Goal: Ask a question

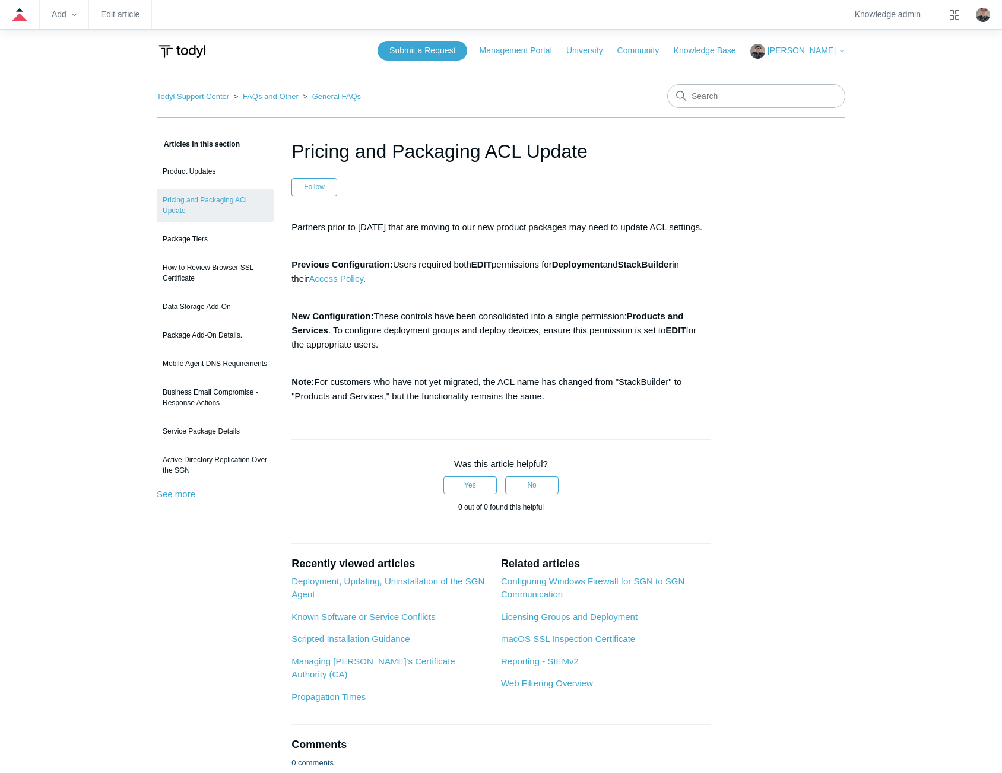
click at [734, 234] on div "Articles in this section Product Updates Pricing and Packaging ACL Update Packa…" at bounding box center [501, 469] width 689 height 665
click at [413, 340] on p "New Configuration: These controls have been consolidated into a single permissi…" at bounding box center [500, 337] width 419 height 57
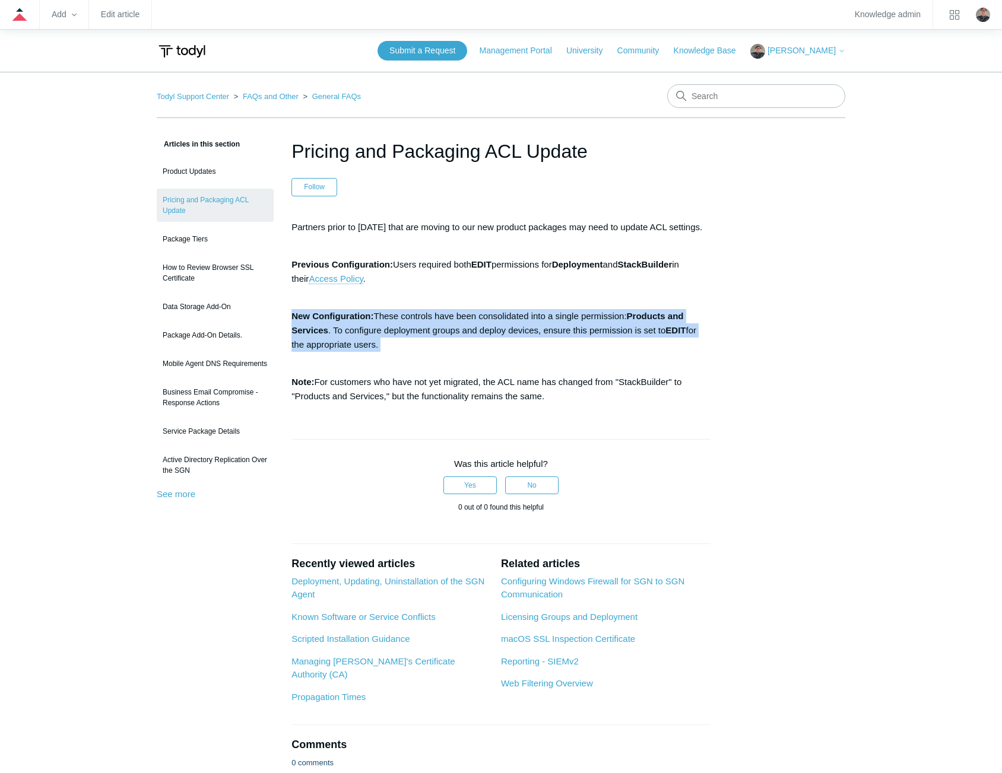
click at [413, 340] on p "New Configuration: These controls have been consolidated into a single permissi…" at bounding box center [500, 337] width 419 height 57
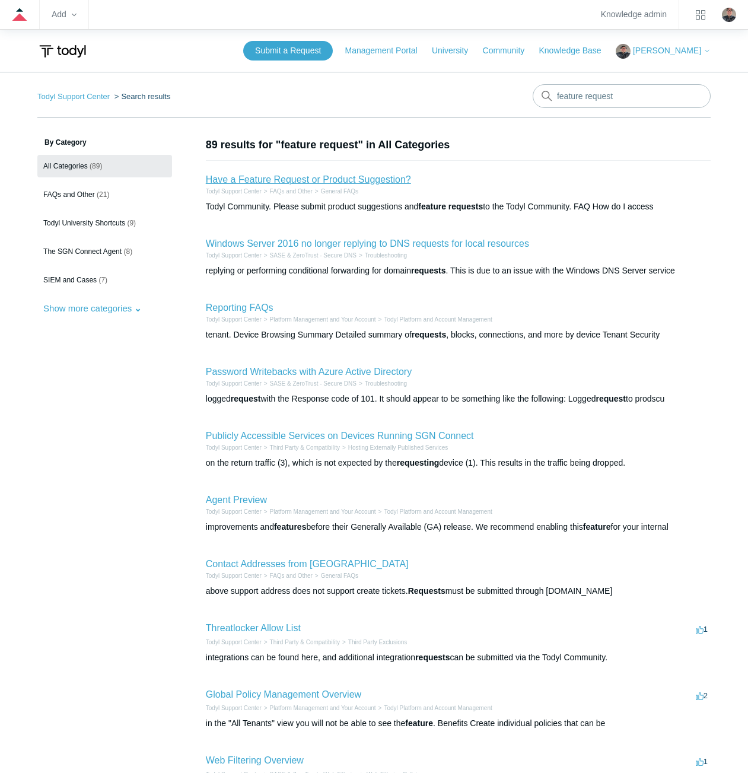
click at [286, 182] on link "Have a Feature Request or Product Suggestion?" at bounding box center [308, 180] width 205 height 10
